Goal: Task Accomplishment & Management: Manage account settings

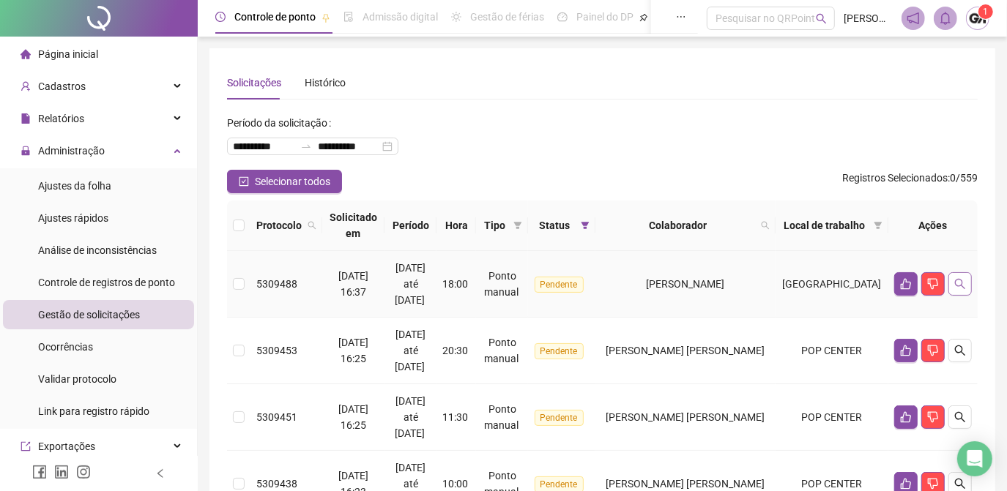
click at [960, 287] on icon "search" at bounding box center [960, 284] width 12 height 12
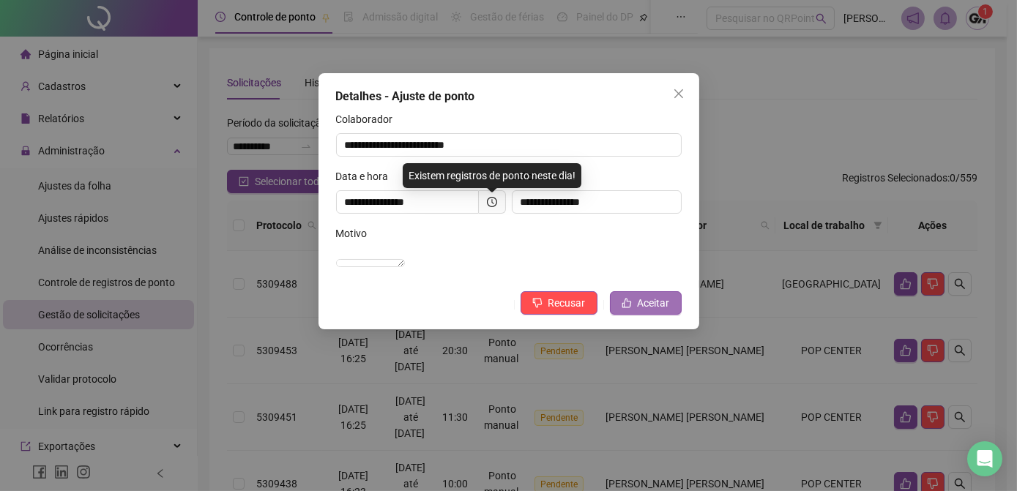
click at [643, 311] on span "Aceitar" at bounding box center [654, 303] width 32 height 16
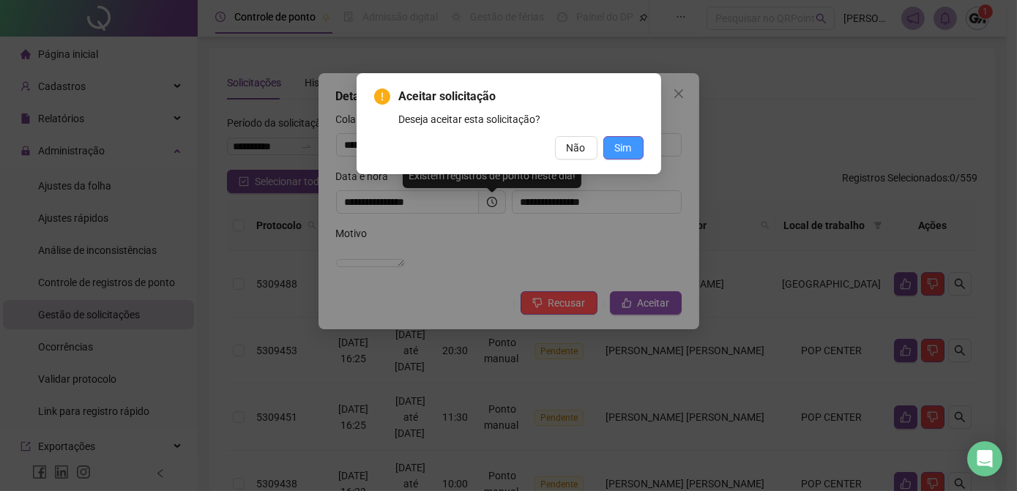
click at [633, 155] on button "Sim" at bounding box center [623, 147] width 40 height 23
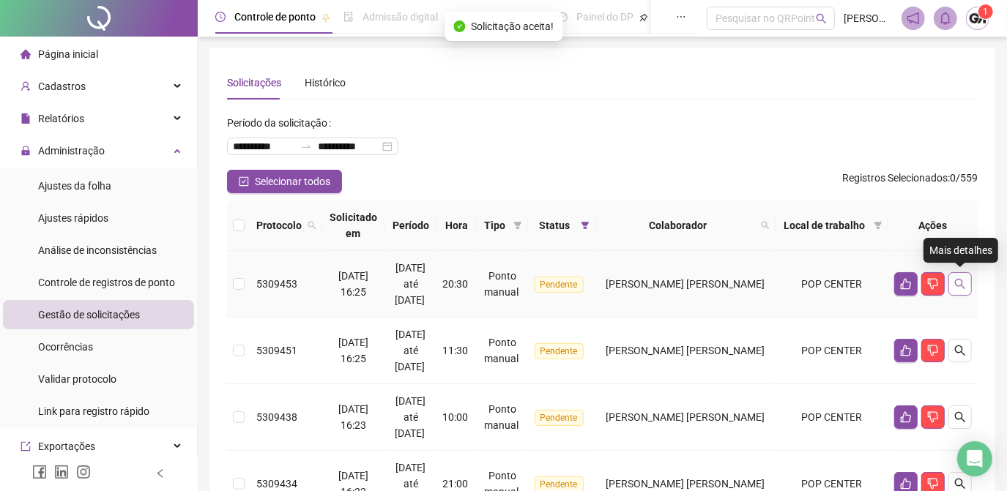
click at [962, 280] on icon "search" at bounding box center [960, 284] width 12 height 12
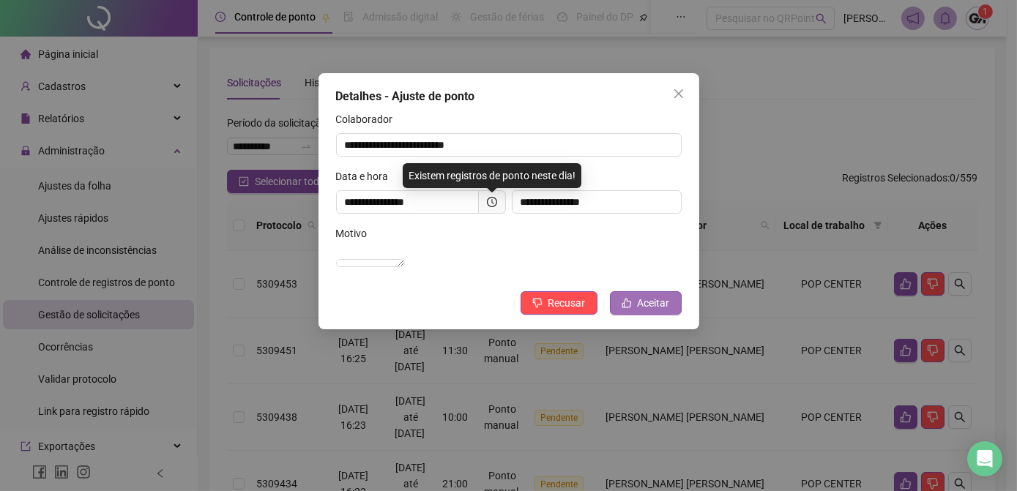
click at [650, 311] on span "Aceitar" at bounding box center [654, 303] width 32 height 16
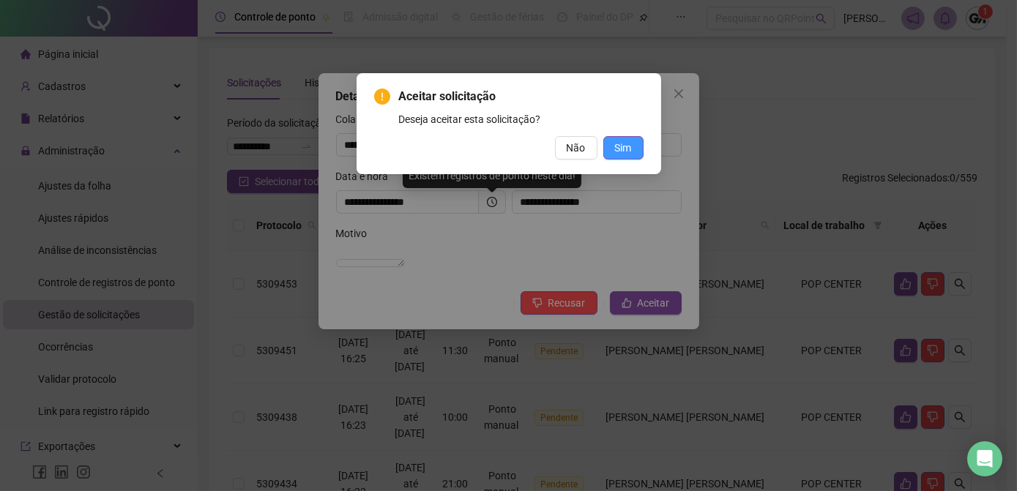
click at [625, 149] on span "Sim" at bounding box center [623, 148] width 17 height 16
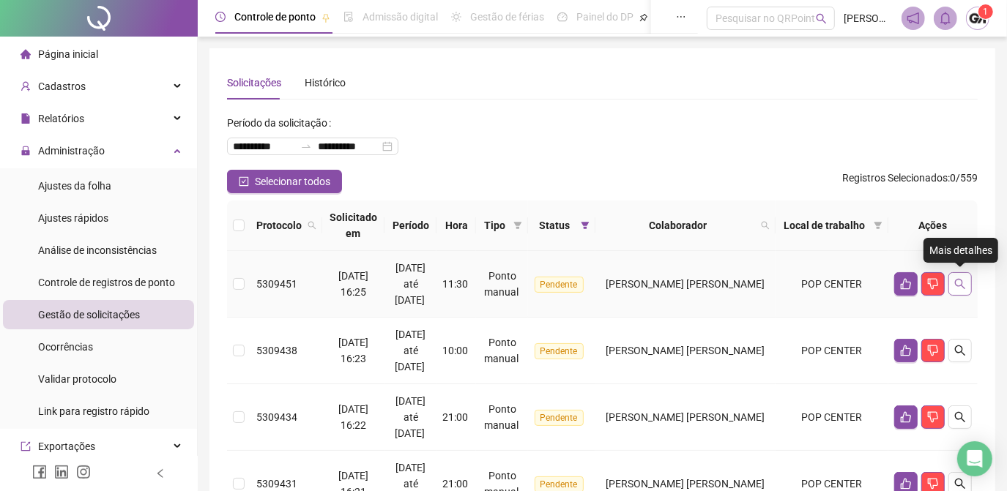
click at [956, 280] on icon "search" at bounding box center [960, 284] width 12 height 12
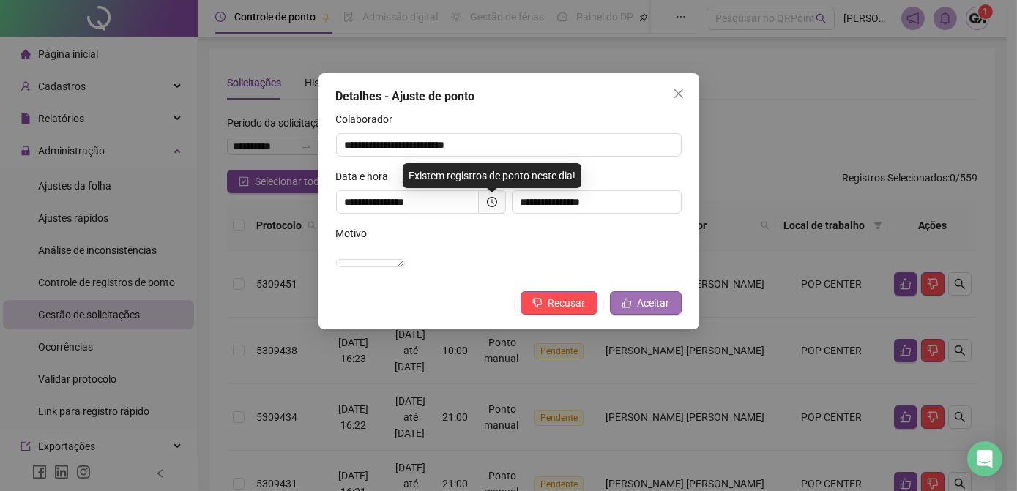
click at [661, 311] on span "Aceitar" at bounding box center [654, 303] width 32 height 16
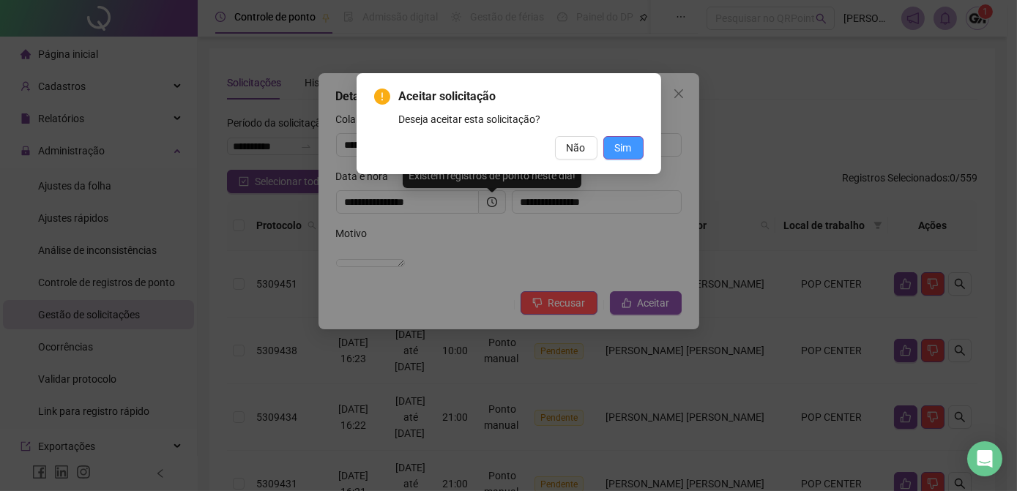
click at [621, 144] on span "Sim" at bounding box center [623, 148] width 17 height 16
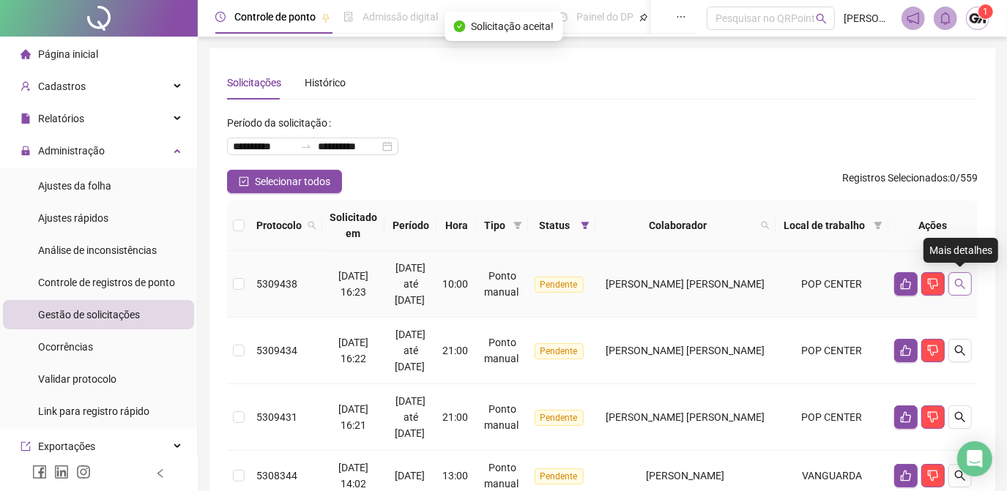
click at [954, 284] on icon "search" at bounding box center [960, 284] width 12 height 12
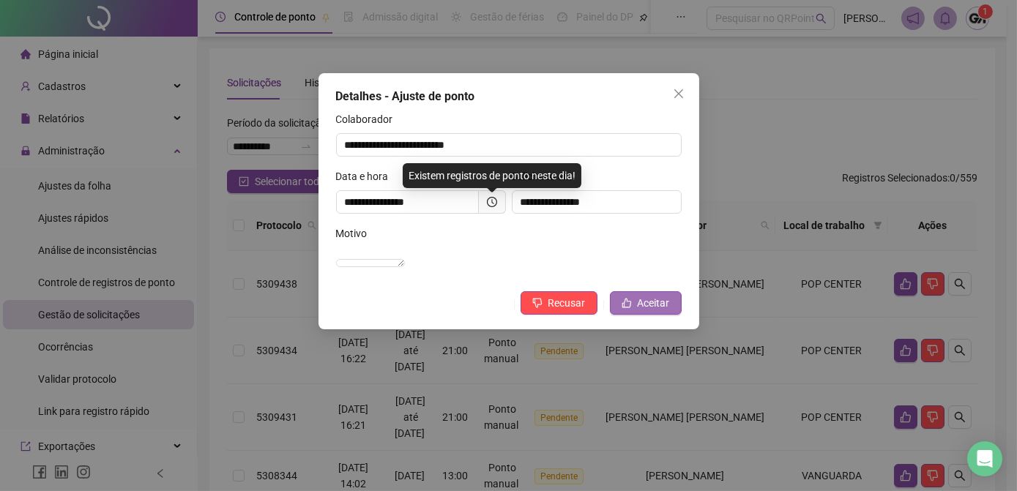
click at [634, 315] on button "Aceitar" at bounding box center [646, 302] width 72 height 23
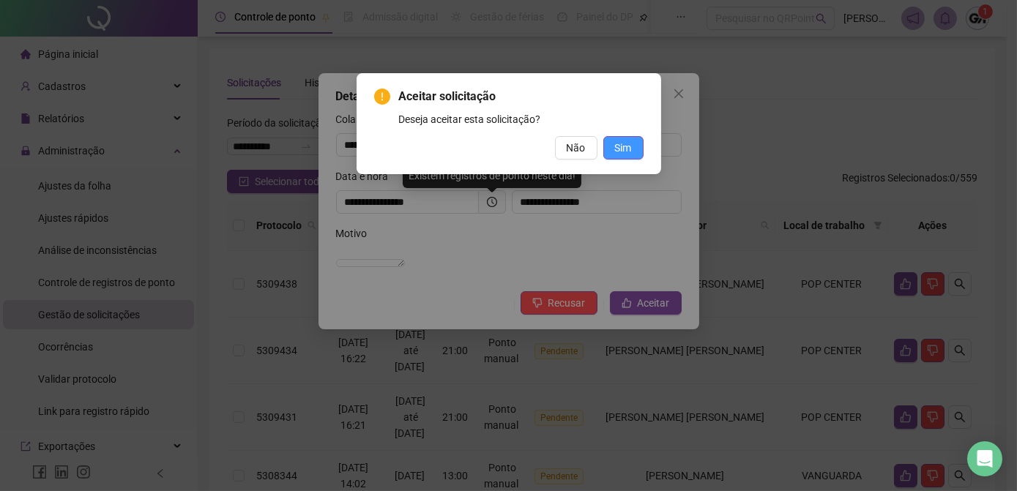
click at [624, 148] on span "Sim" at bounding box center [623, 148] width 17 height 16
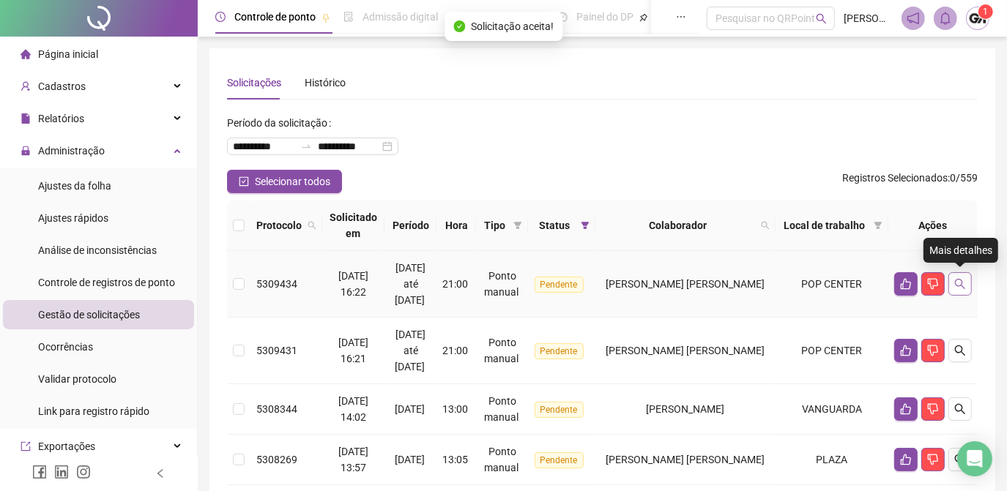
click at [956, 286] on icon "search" at bounding box center [960, 284] width 10 height 10
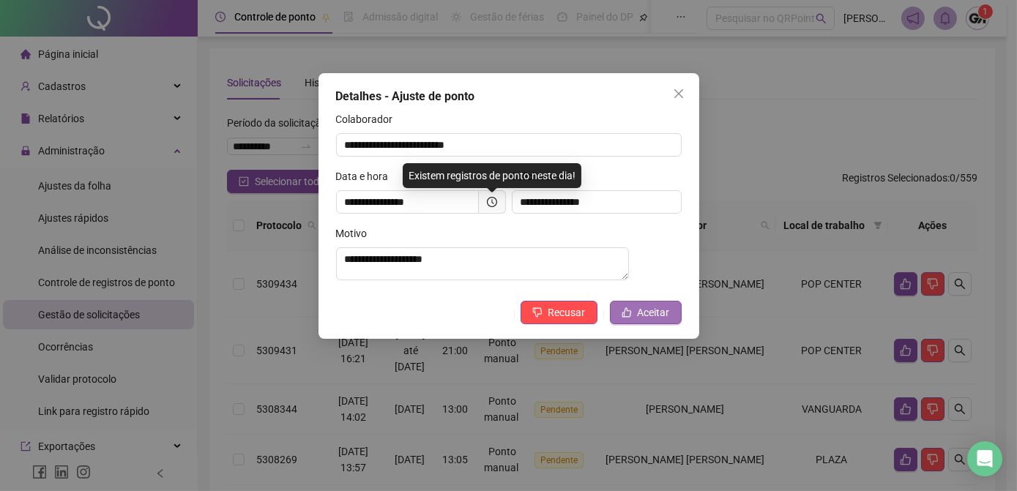
click at [661, 319] on span "Aceitar" at bounding box center [654, 313] width 32 height 16
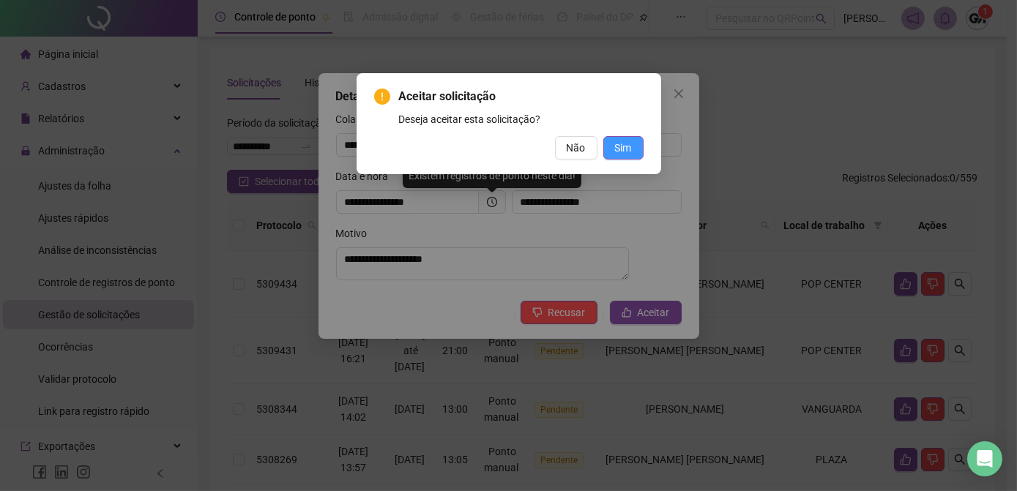
click at [631, 147] on span "Sim" at bounding box center [623, 148] width 17 height 16
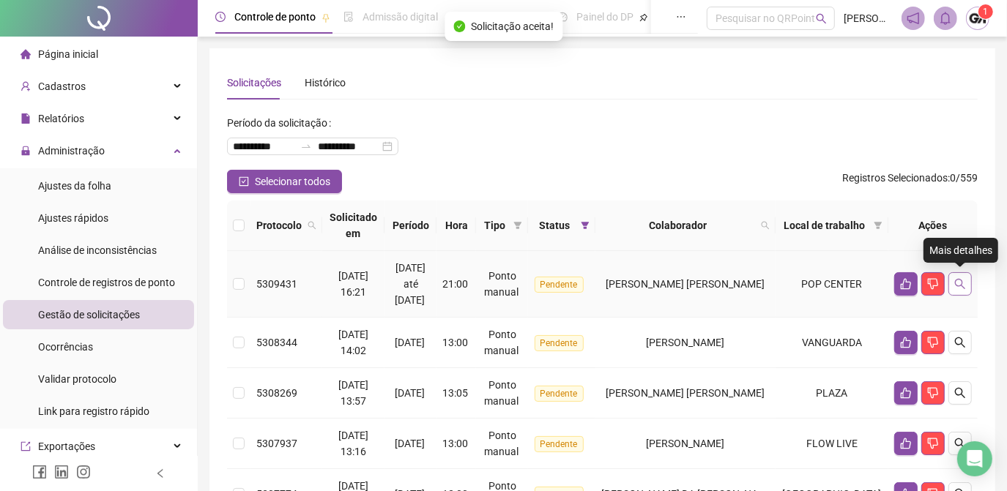
click at [964, 285] on icon "search" at bounding box center [960, 284] width 12 height 12
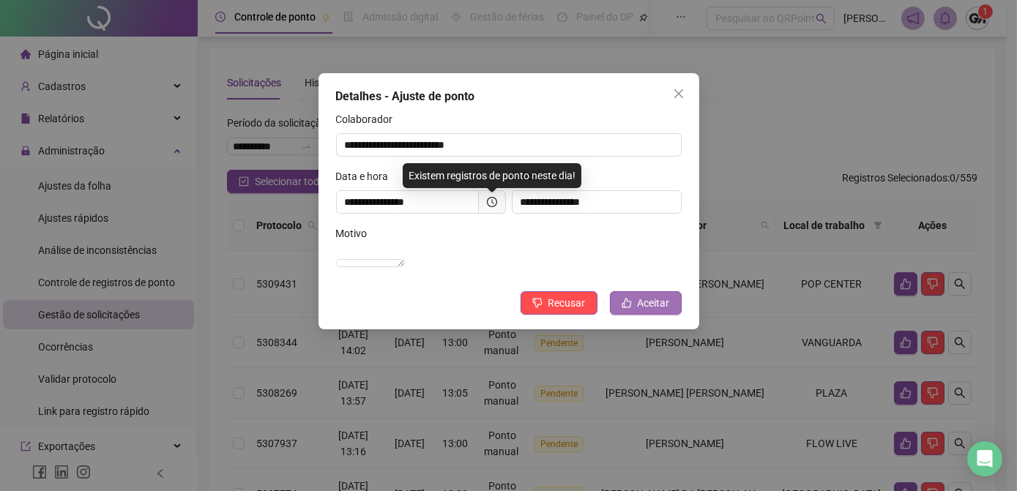
click at [633, 315] on button "Aceitar" at bounding box center [646, 302] width 72 height 23
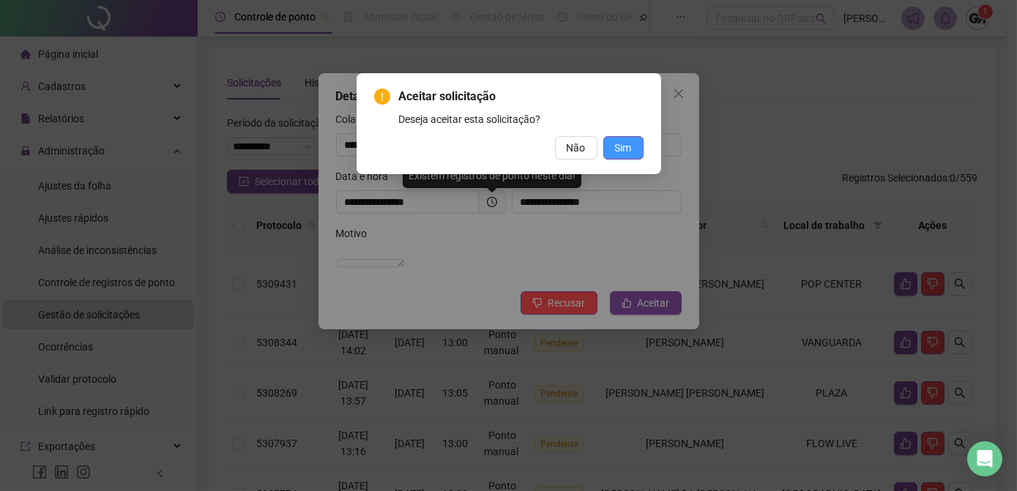
click at [625, 148] on span "Sim" at bounding box center [623, 148] width 17 height 16
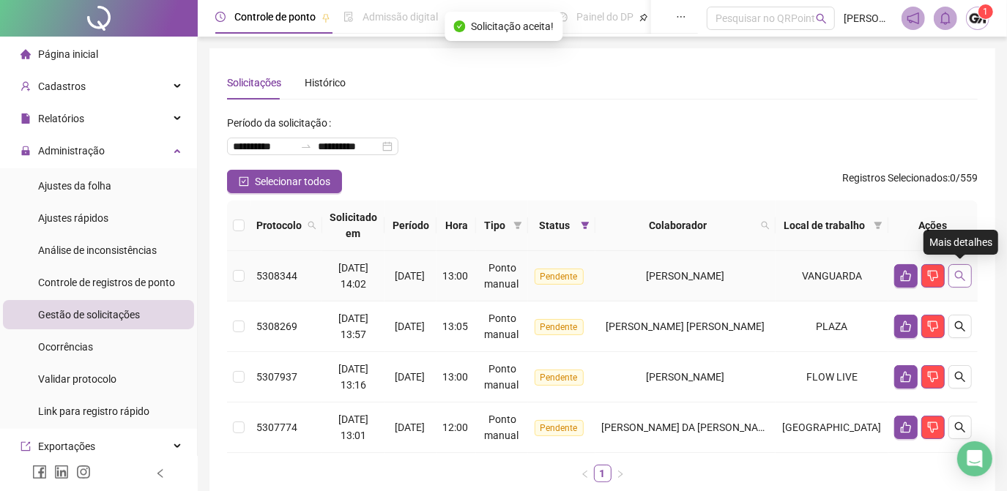
click at [965, 276] on icon "search" at bounding box center [960, 276] width 12 height 12
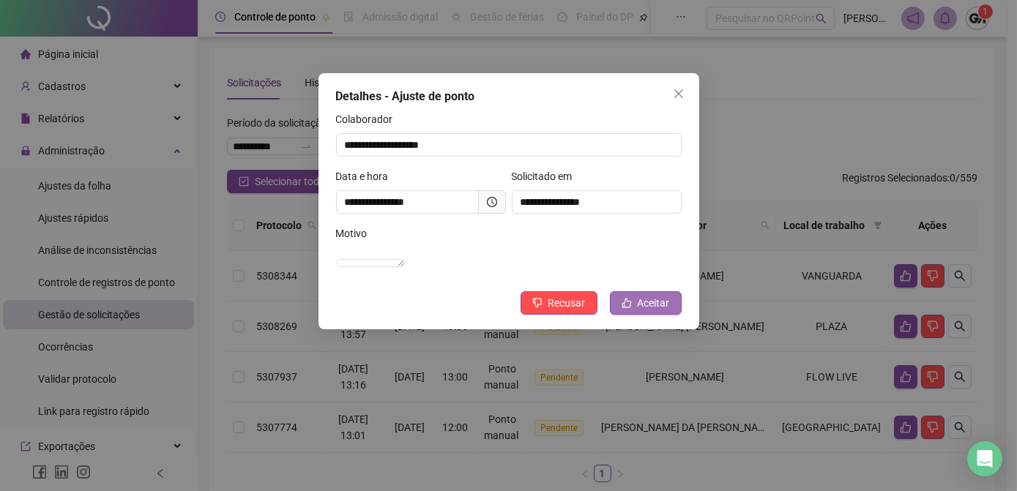
click at [655, 311] on span "Aceitar" at bounding box center [654, 303] width 32 height 16
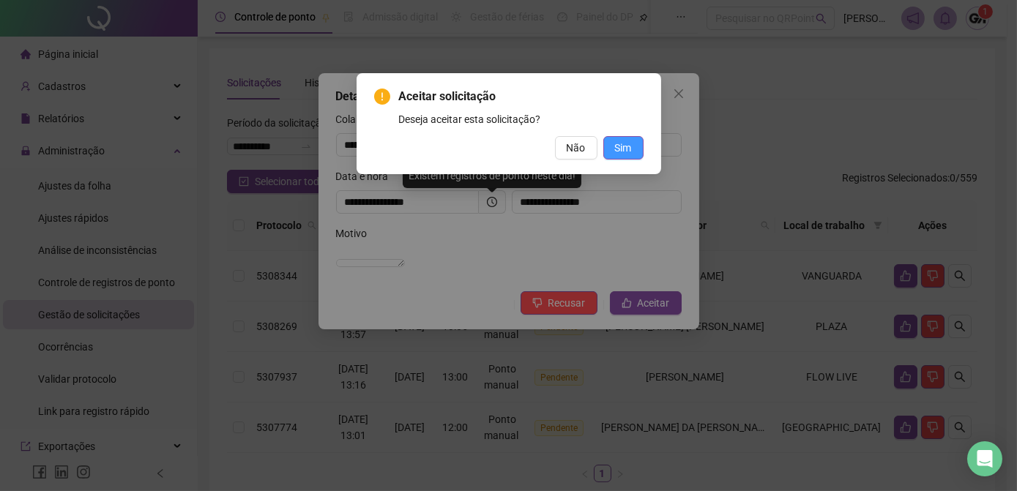
click at [619, 150] on span "Sim" at bounding box center [623, 148] width 17 height 16
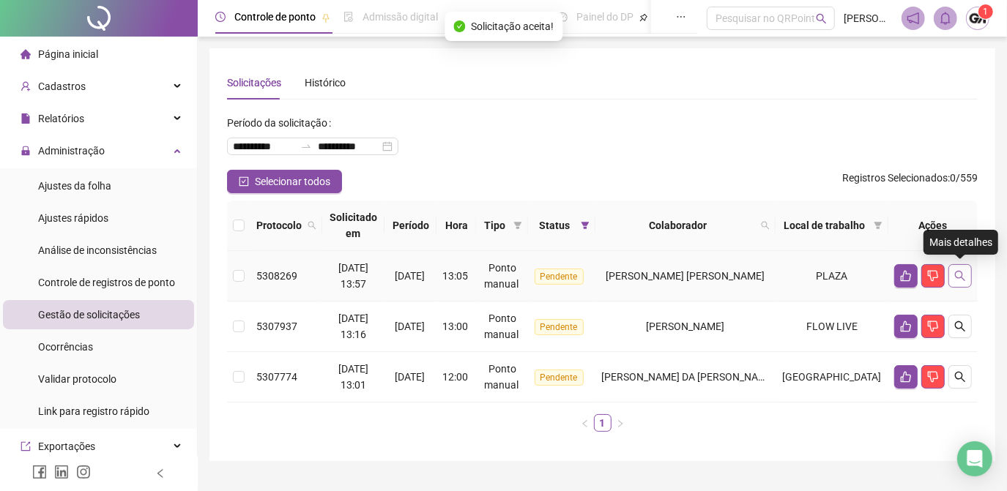
click at [959, 274] on icon "search" at bounding box center [960, 276] width 12 height 12
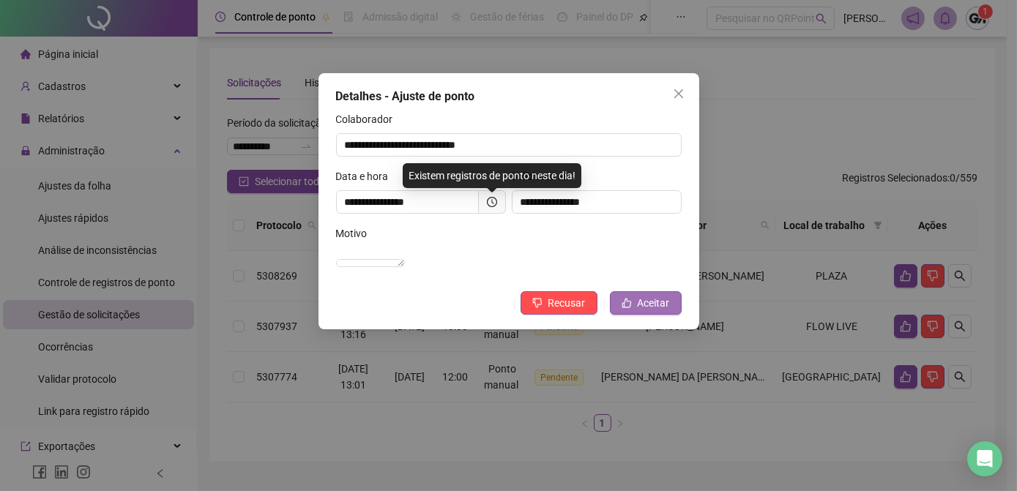
click at [663, 311] on span "Aceitar" at bounding box center [654, 303] width 32 height 16
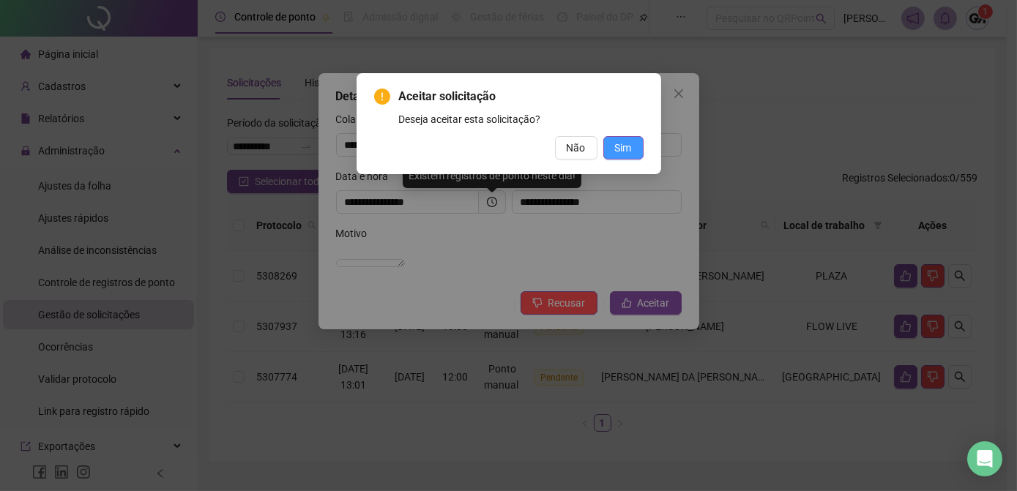
click at [622, 151] on span "Sim" at bounding box center [623, 148] width 17 height 16
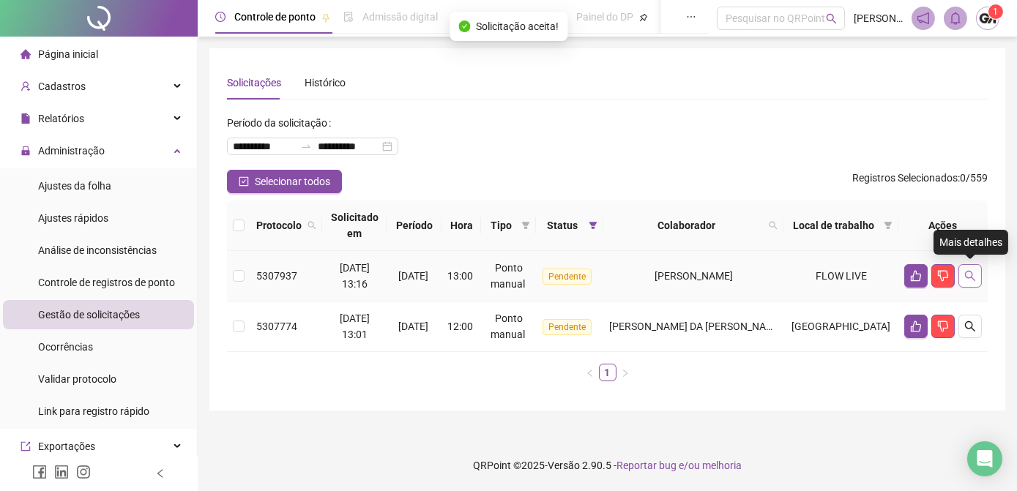
click at [967, 280] on icon "search" at bounding box center [970, 276] width 12 height 12
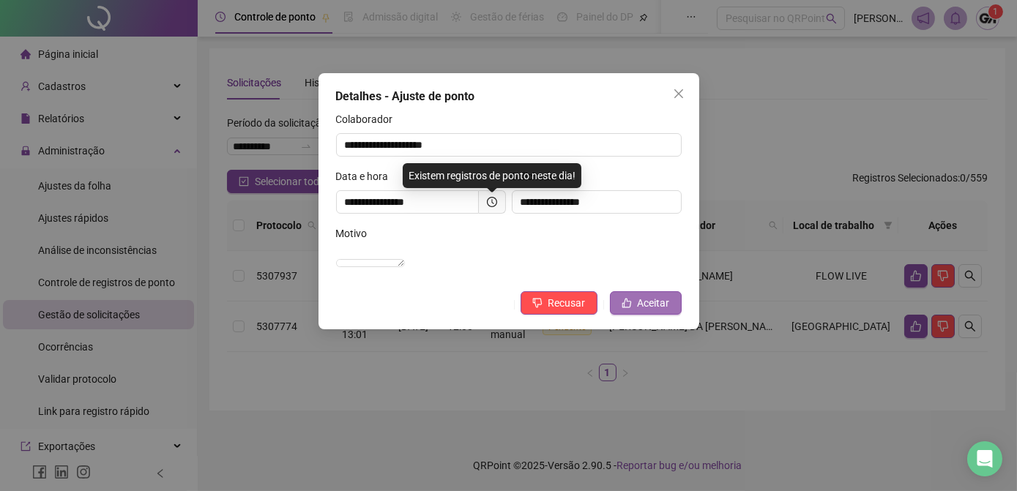
click at [646, 311] on span "Aceitar" at bounding box center [654, 303] width 32 height 16
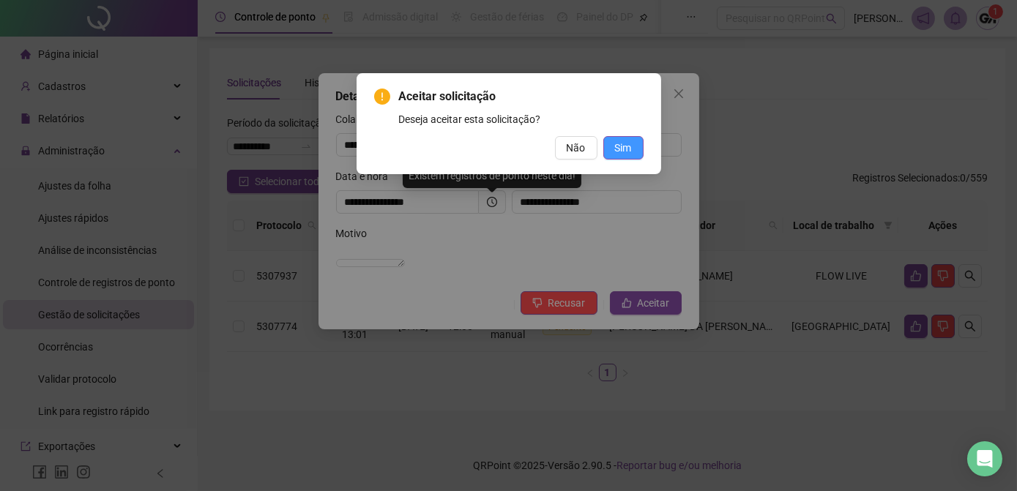
click at [622, 149] on span "Sim" at bounding box center [623, 148] width 17 height 16
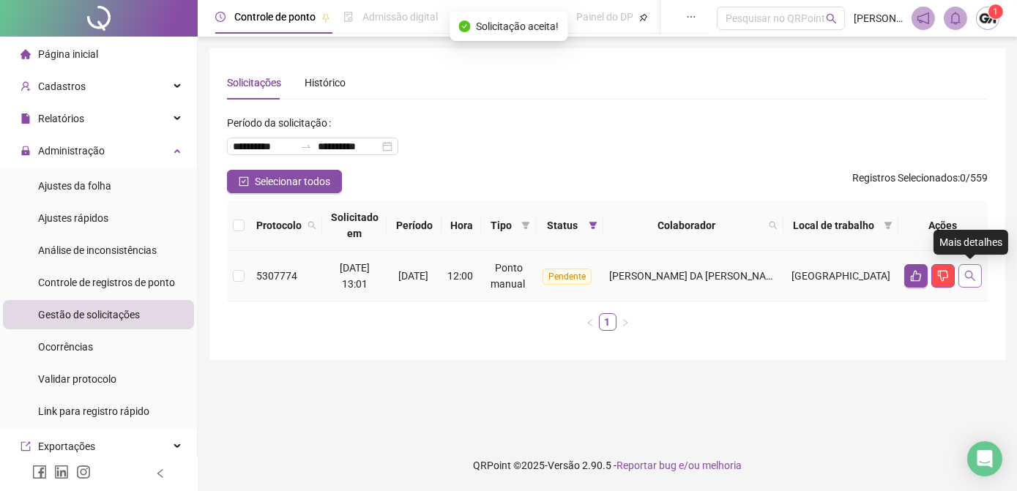
click at [970, 278] on icon "search" at bounding box center [970, 276] width 10 height 10
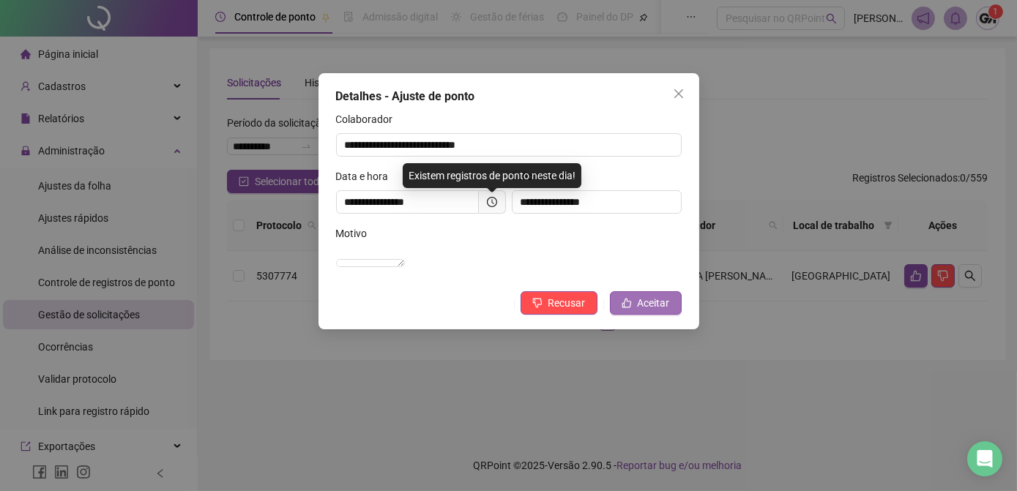
click at [652, 311] on span "Aceitar" at bounding box center [654, 303] width 32 height 16
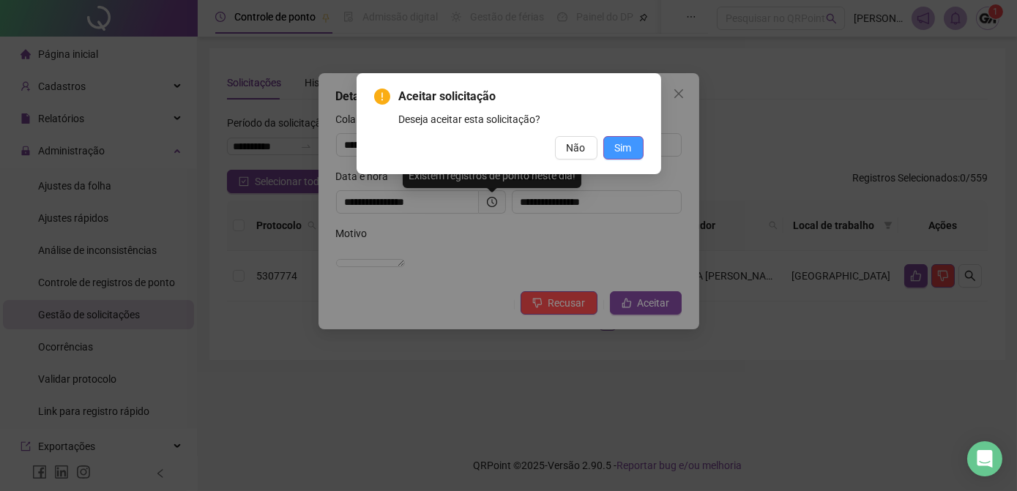
click at [627, 147] on span "Sim" at bounding box center [623, 148] width 17 height 16
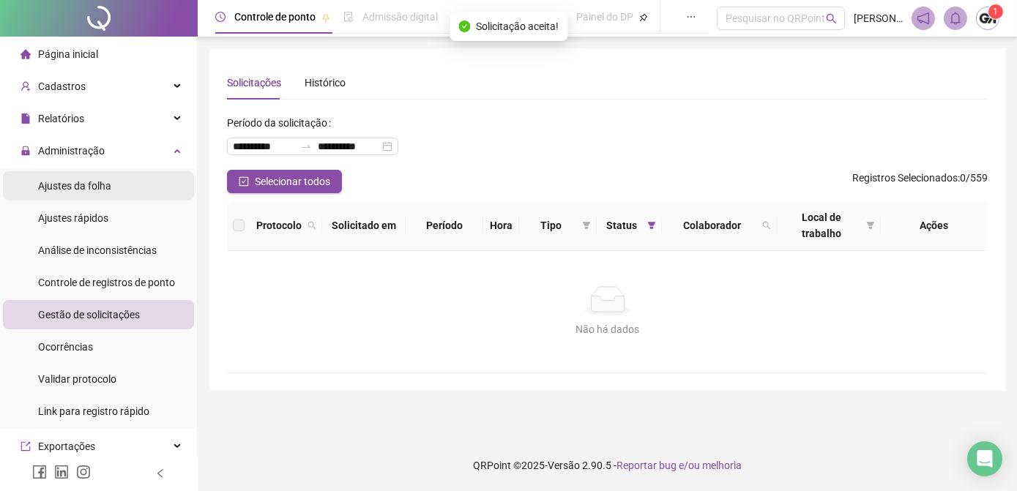
click at [52, 183] on span "Ajustes da folha" at bounding box center [74, 186] width 73 height 12
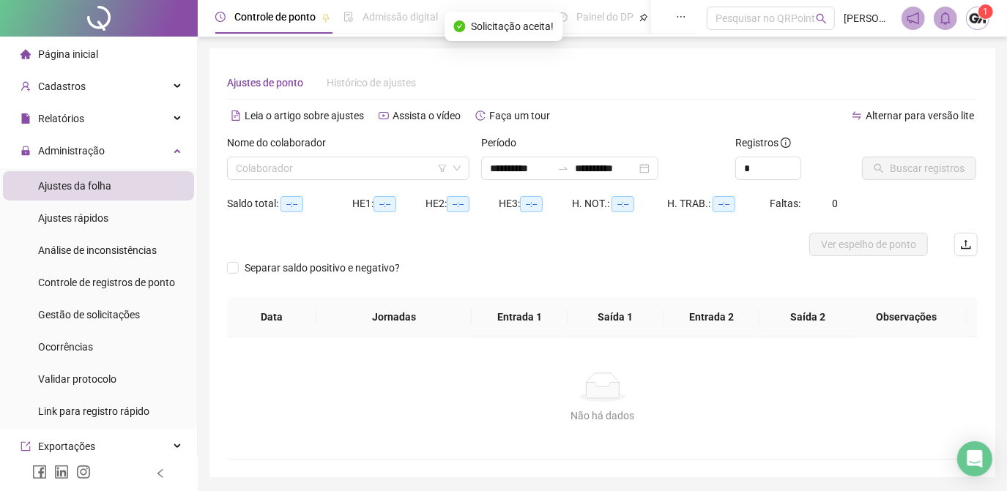
type input "**********"
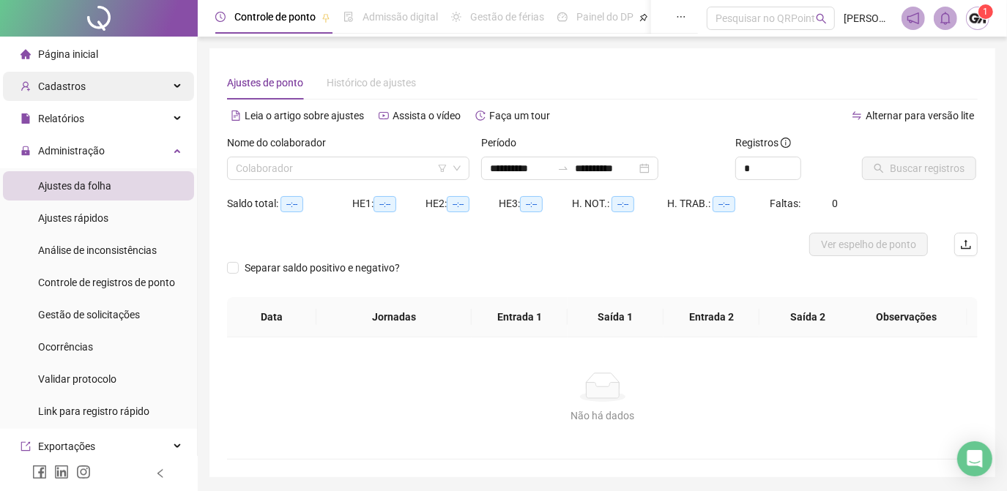
click at [100, 86] on div "Cadastros" at bounding box center [98, 86] width 191 height 29
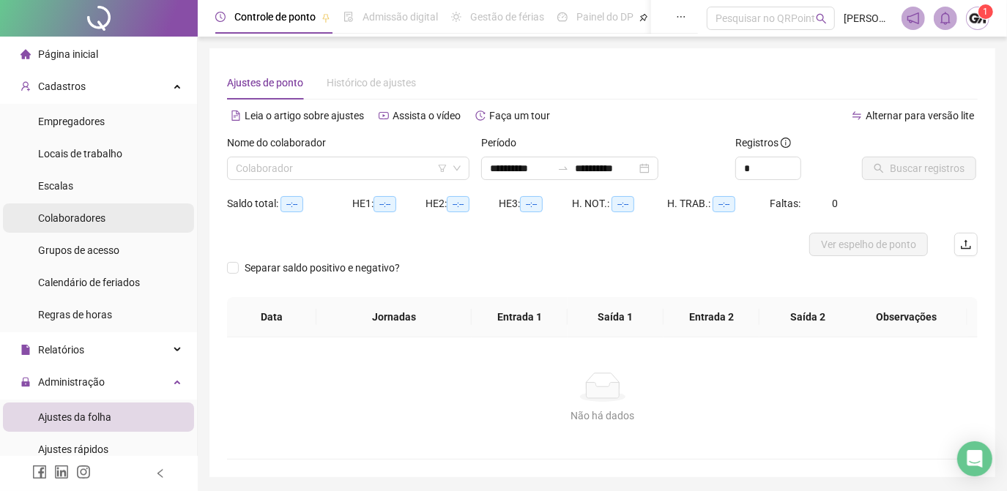
click at [82, 215] on span "Colaboradores" at bounding box center [71, 218] width 67 height 12
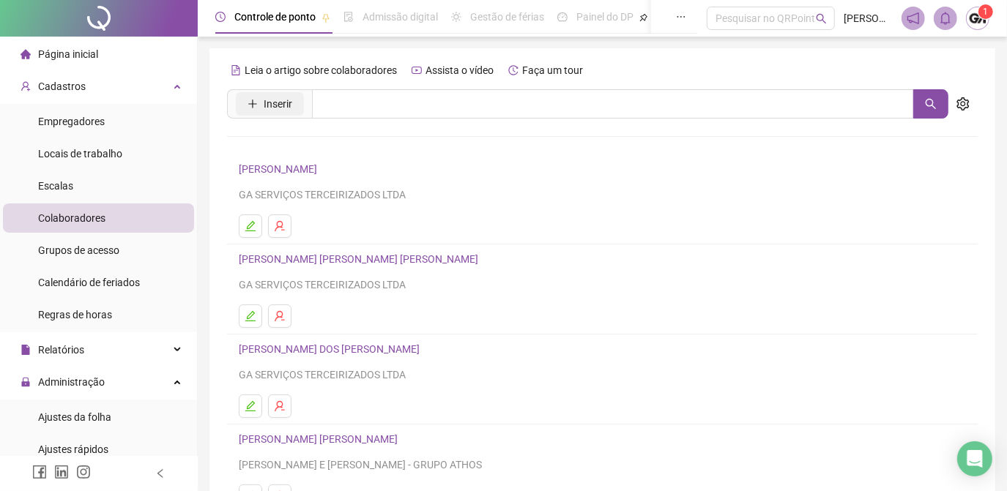
click at [265, 108] on span "Inserir" at bounding box center [278, 104] width 29 height 16
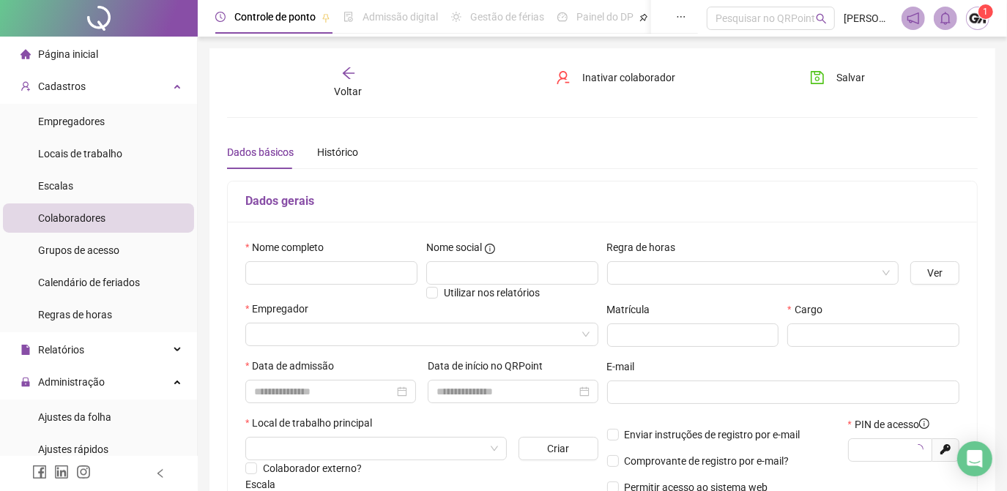
type input "*****"
click at [271, 268] on input "text" at bounding box center [331, 272] width 172 height 23
type input "**********"
click at [261, 338] on input "search" at bounding box center [415, 335] width 322 height 22
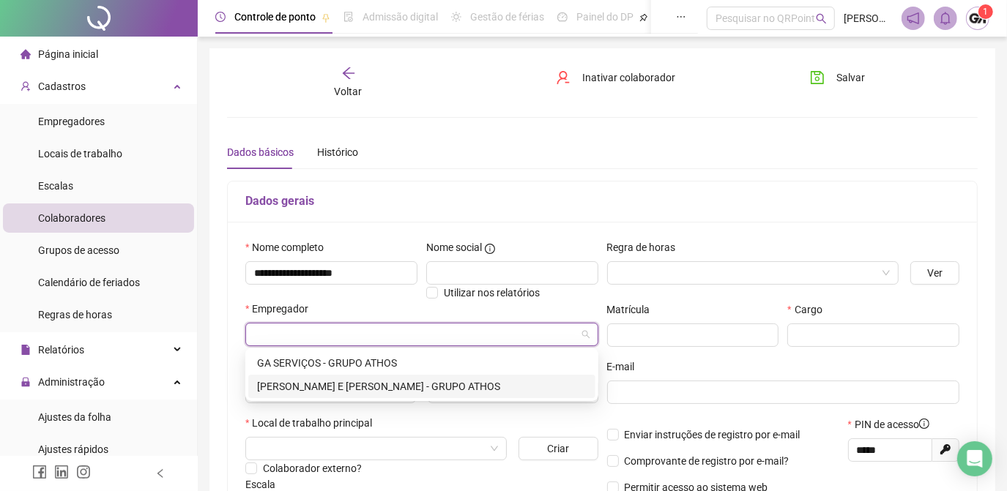
click at [316, 391] on div "[PERSON_NAME] E [PERSON_NAME] - GRUPO ATHOS" at bounding box center [422, 387] width 330 height 16
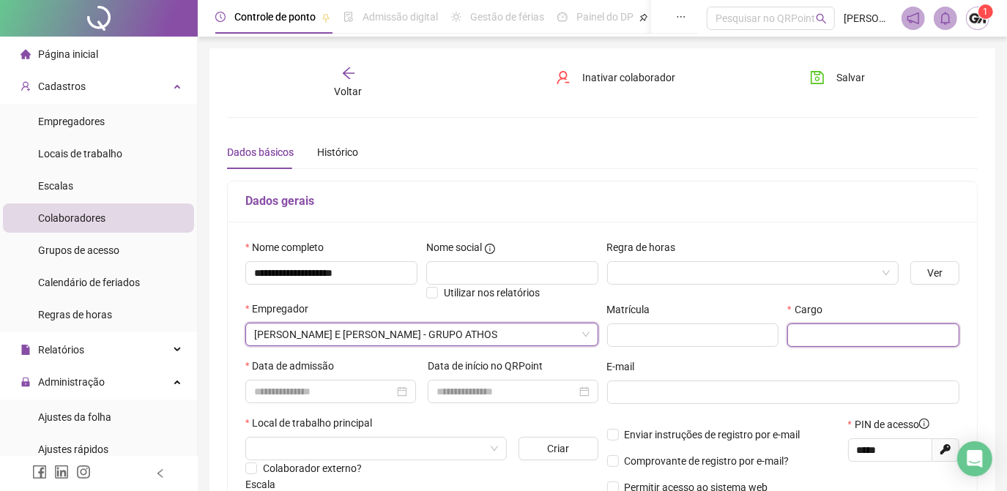
click at [849, 343] on input "text" at bounding box center [873, 335] width 172 height 23
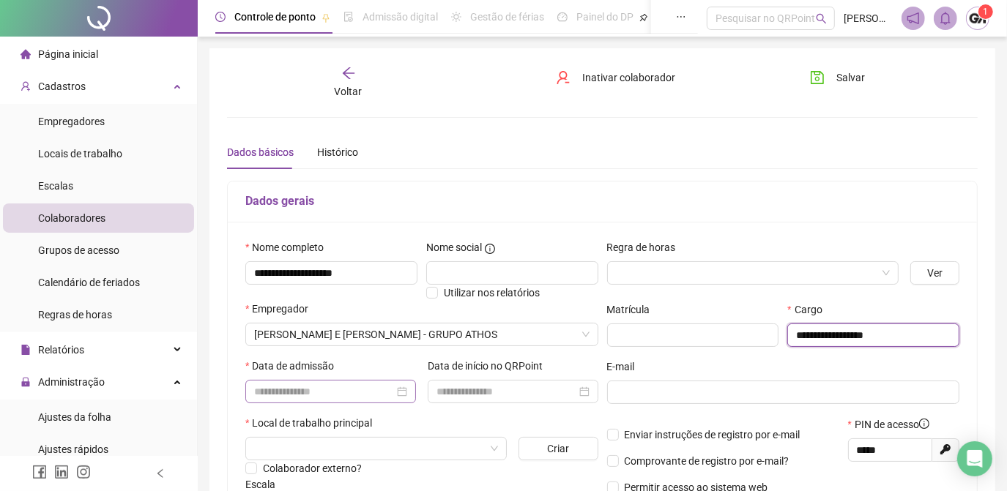
type input "**********"
click at [285, 391] on input at bounding box center [324, 392] width 140 height 16
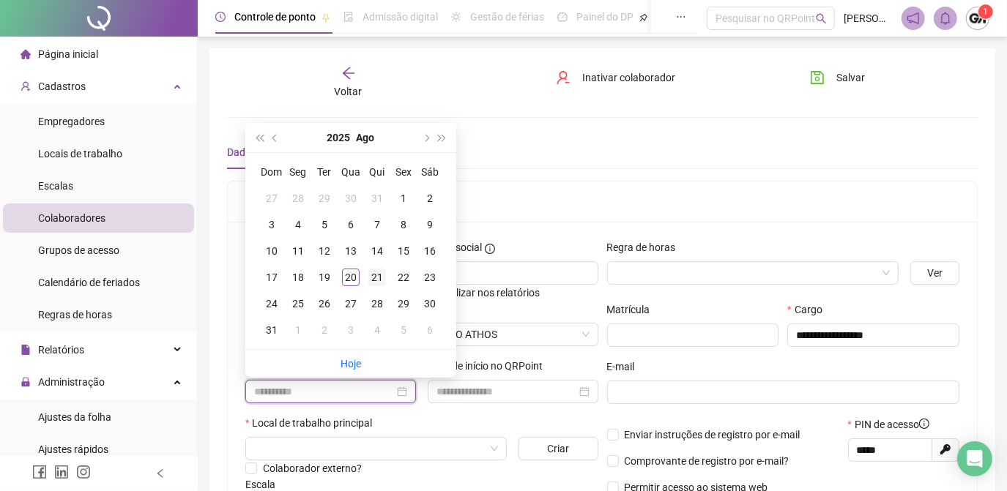
type input "**********"
click at [371, 280] on div "21" at bounding box center [377, 278] width 18 height 18
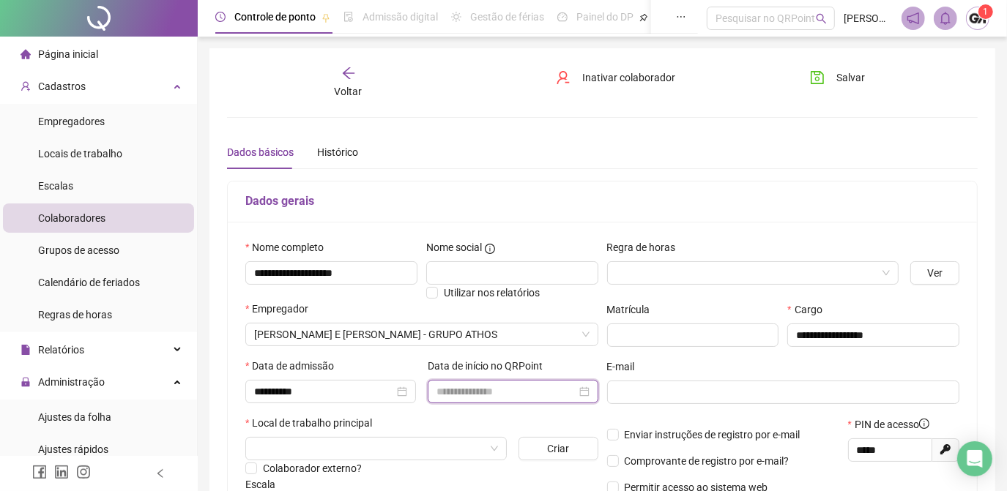
click at [447, 394] on input at bounding box center [506, 392] width 140 height 16
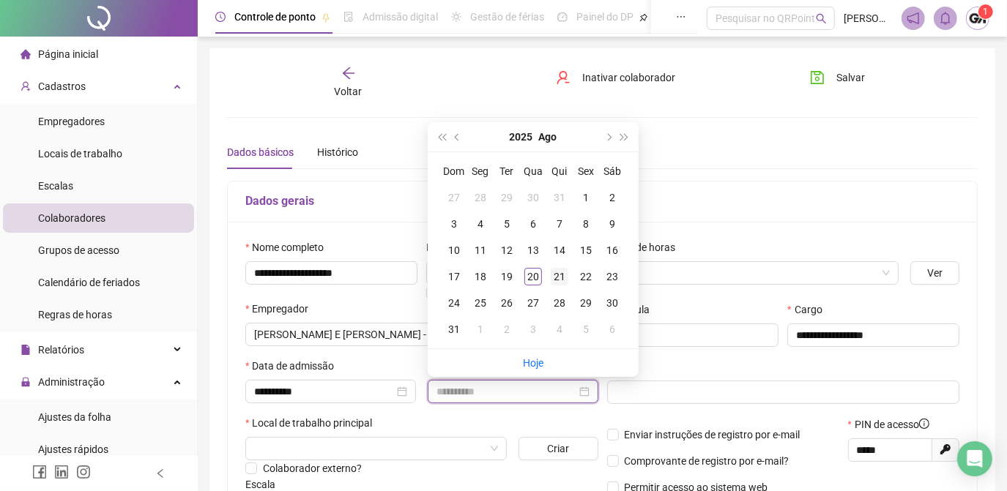
type input "**********"
click at [556, 278] on div "21" at bounding box center [560, 277] width 18 height 18
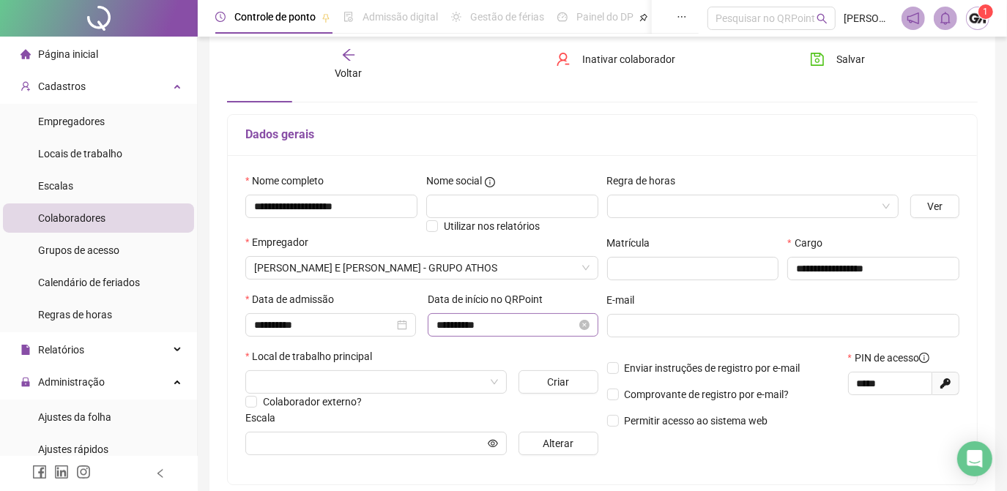
scroll to position [133, 0]
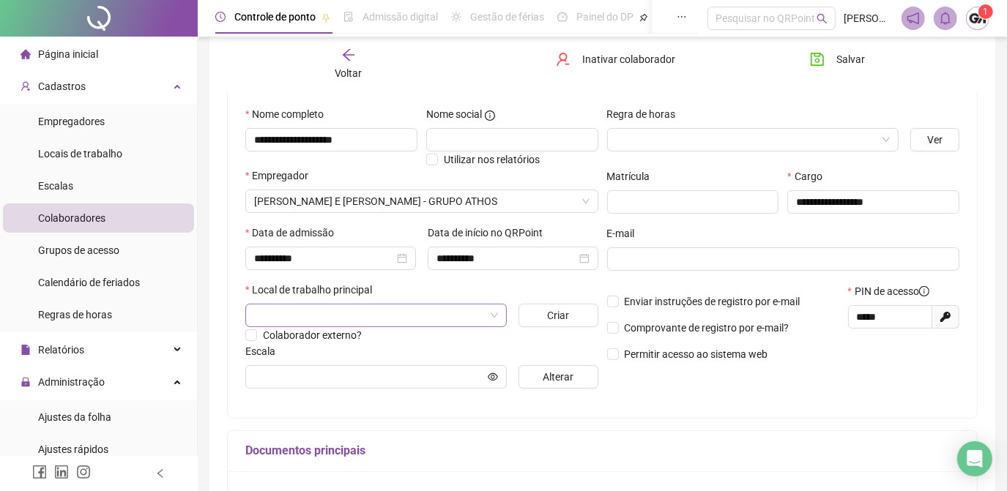
click at [464, 321] on input "search" at bounding box center [369, 316] width 231 height 22
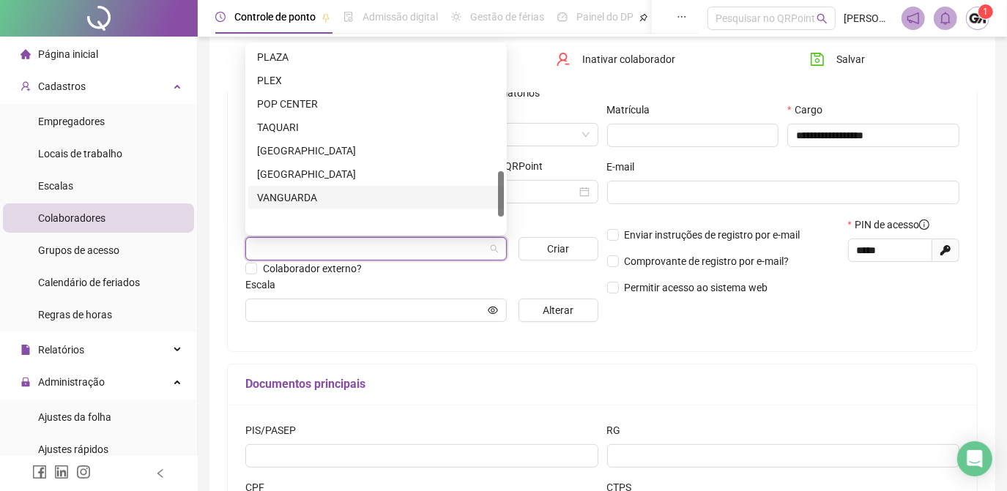
scroll to position [519, 0]
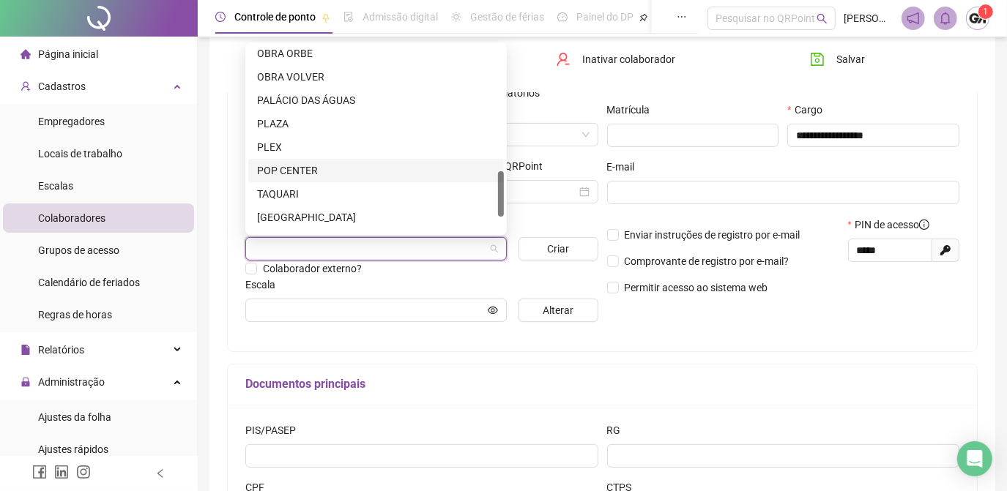
click at [288, 175] on div "POP CENTER" at bounding box center [376, 171] width 238 height 16
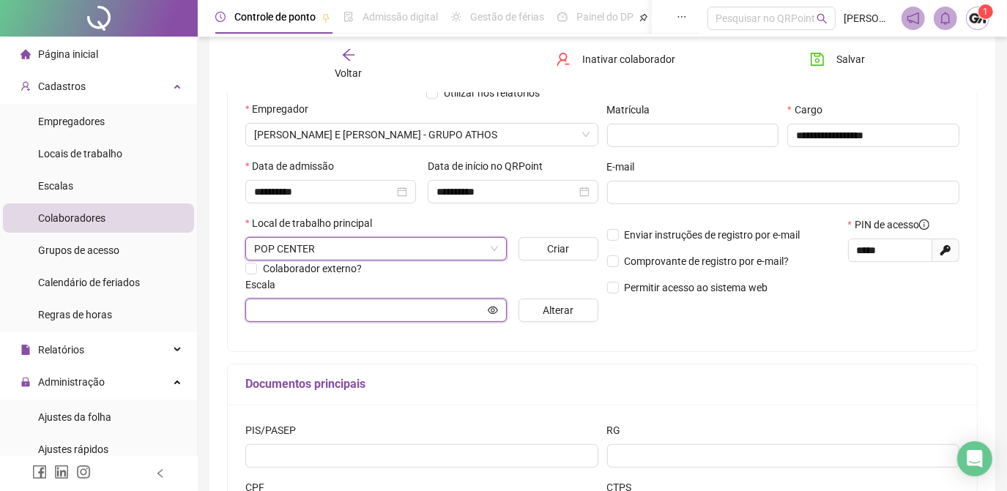
click at [434, 306] on input "text" at bounding box center [369, 310] width 231 height 16
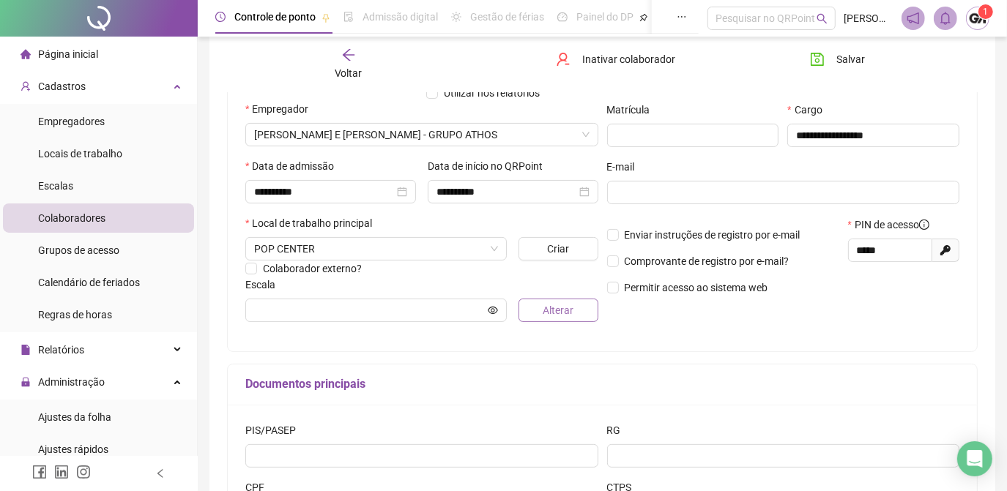
click at [529, 312] on button "Alterar" at bounding box center [557, 310] width 79 height 23
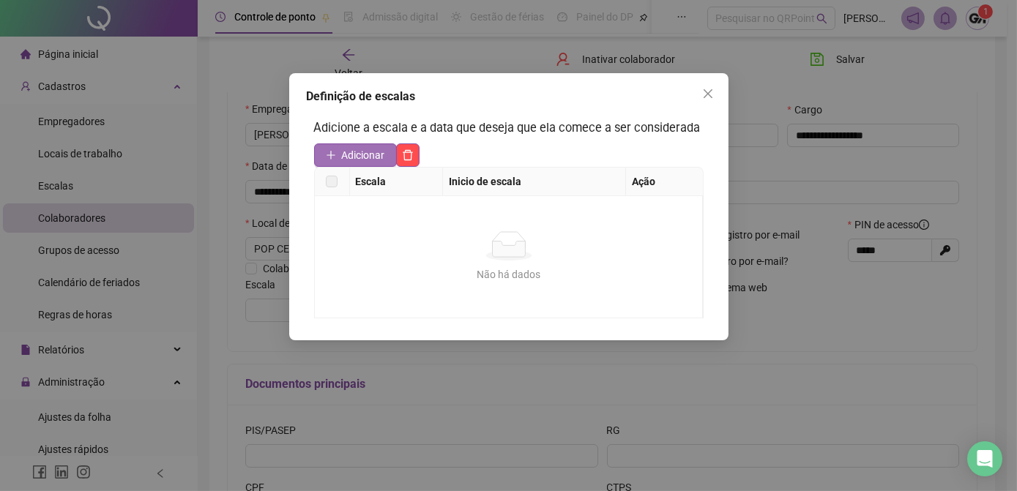
click at [365, 163] on button "Adicionar" at bounding box center [355, 155] width 83 height 23
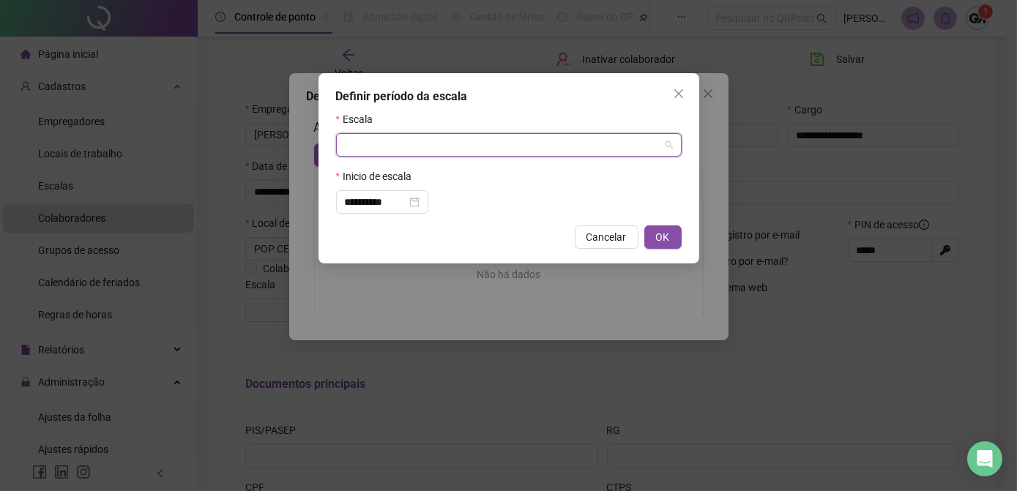
click at [367, 151] on input "search" at bounding box center [502, 145] width 315 height 22
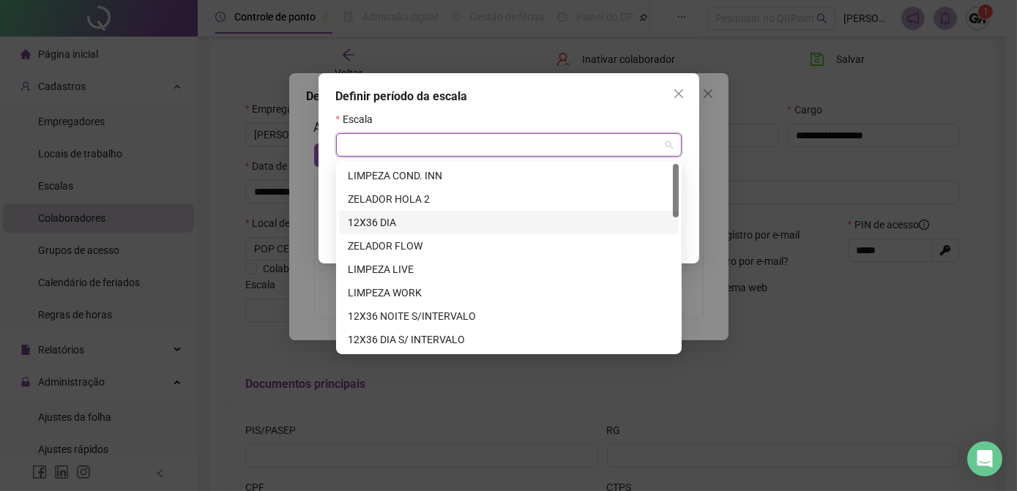
click at [380, 220] on div "12X36 DIA" at bounding box center [509, 223] width 322 height 16
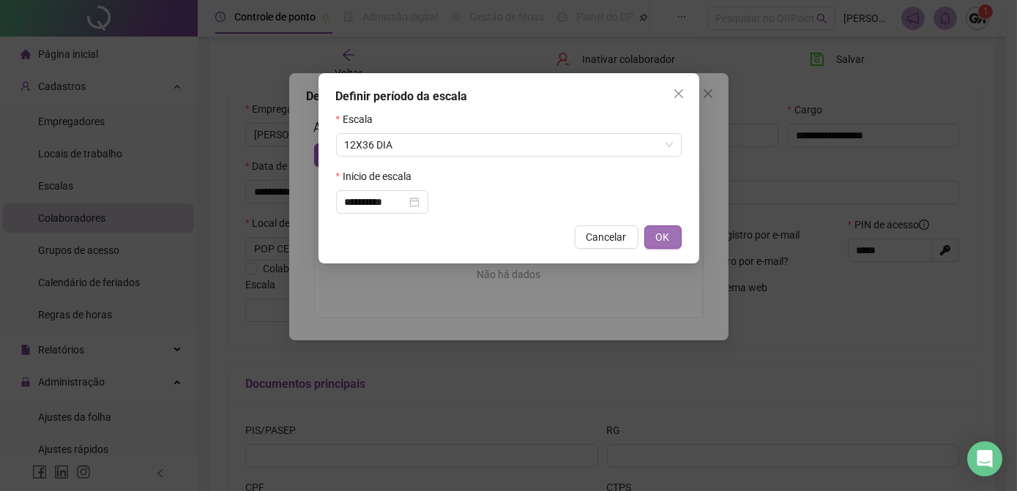
click at [663, 239] on span "OK" at bounding box center [663, 237] width 14 height 16
type input "*********"
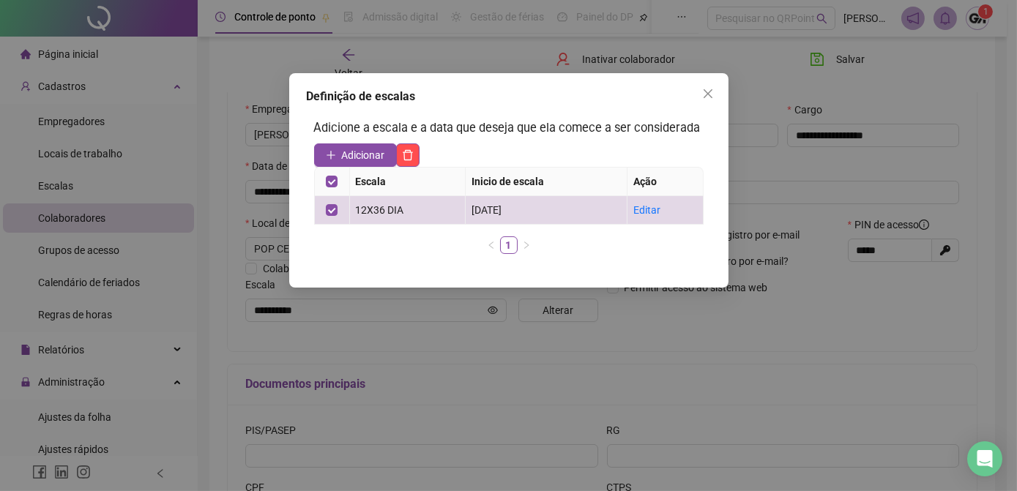
click at [704, 92] on icon "close" at bounding box center [708, 94] width 12 height 12
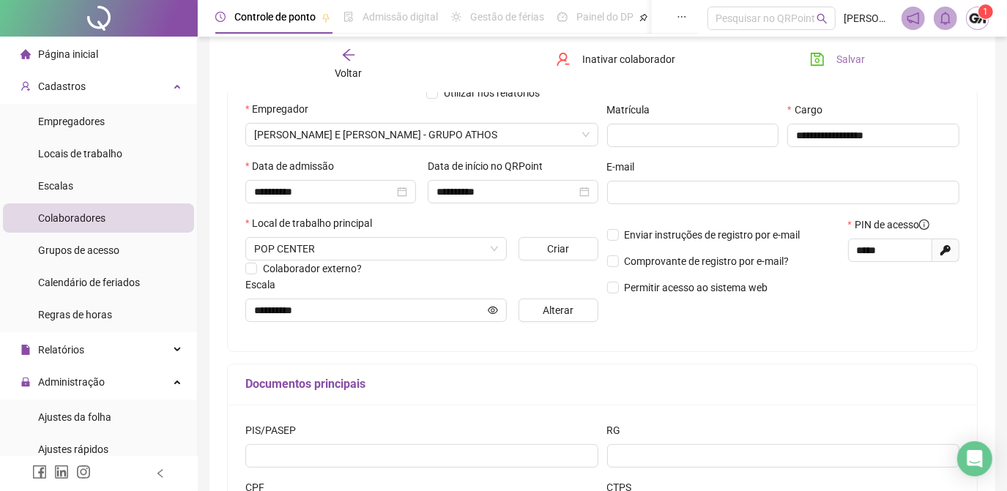
click at [816, 56] on icon "save" at bounding box center [817, 59] width 13 height 13
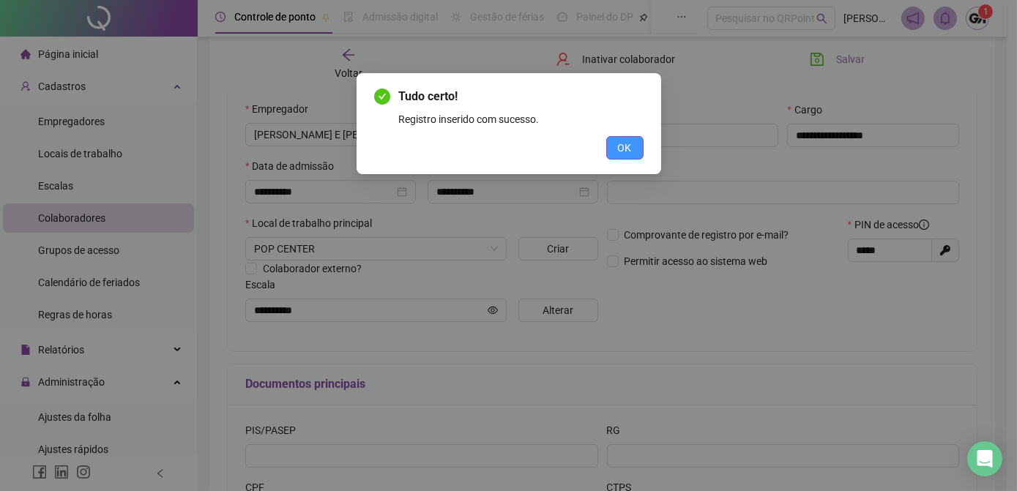
click at [625, 152] on span "OK" at bounding box center [625, 148] width 14 height 16
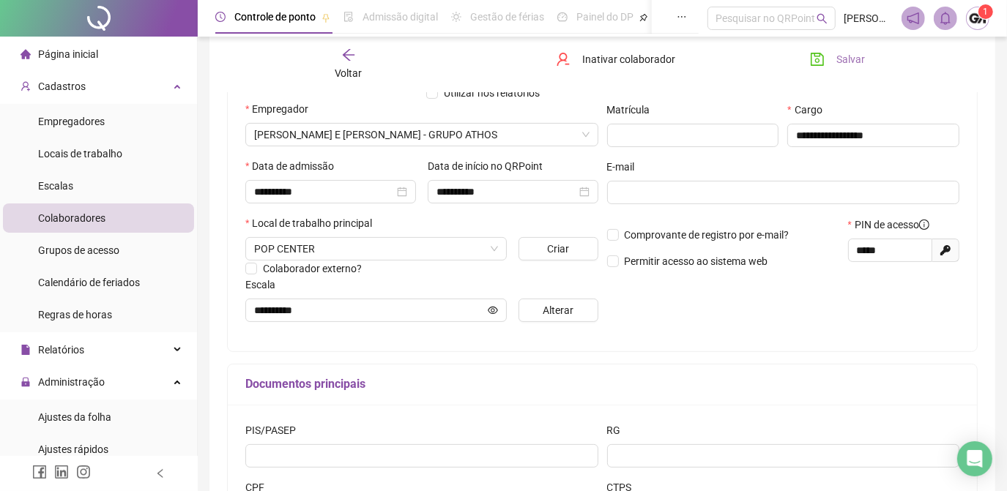
click at [817, 62] on icon "save" at bounding box center [817, 59] width 13 height 13
click at [350, 51] on icon "arrow-left" at bounding box center [348, 55] width 15 height 15
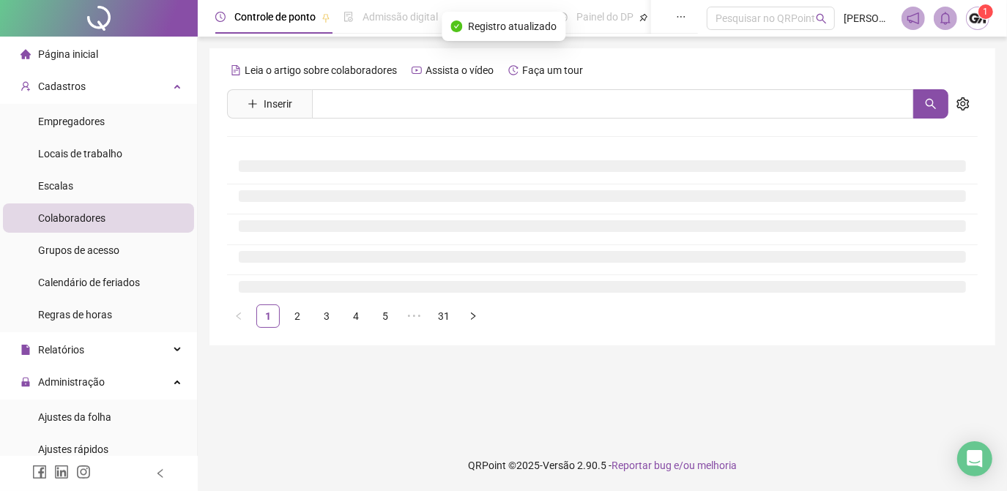
scroll to position [0, 0]
